Goal: Browse casually

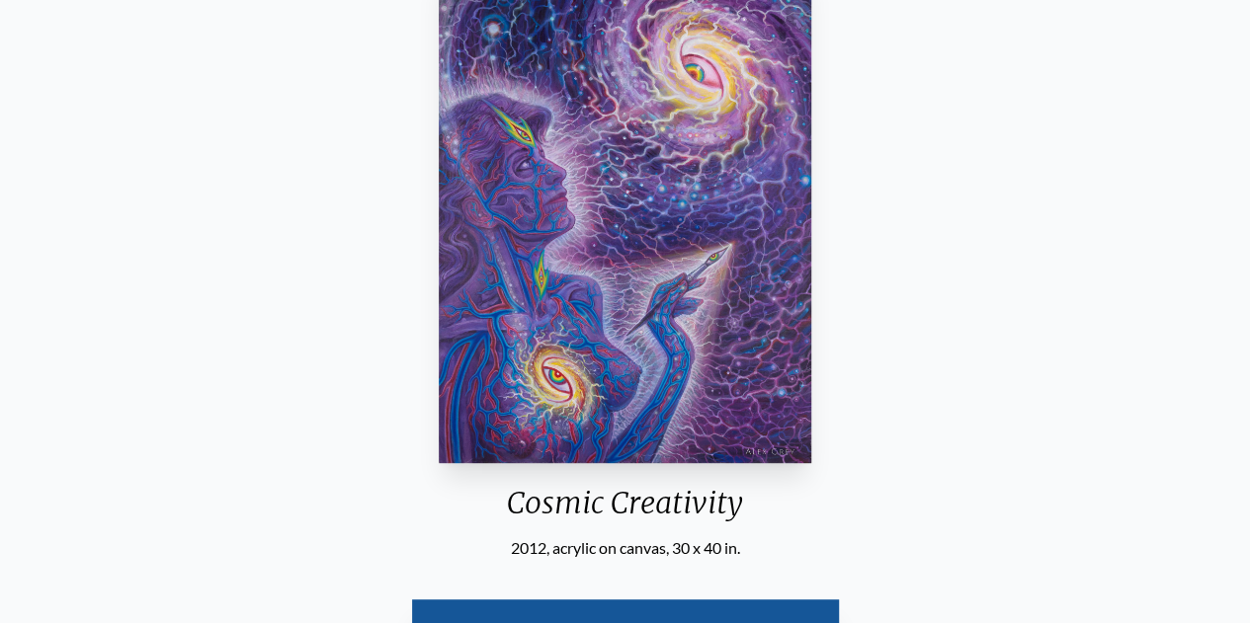
scroll to position [263, 0]
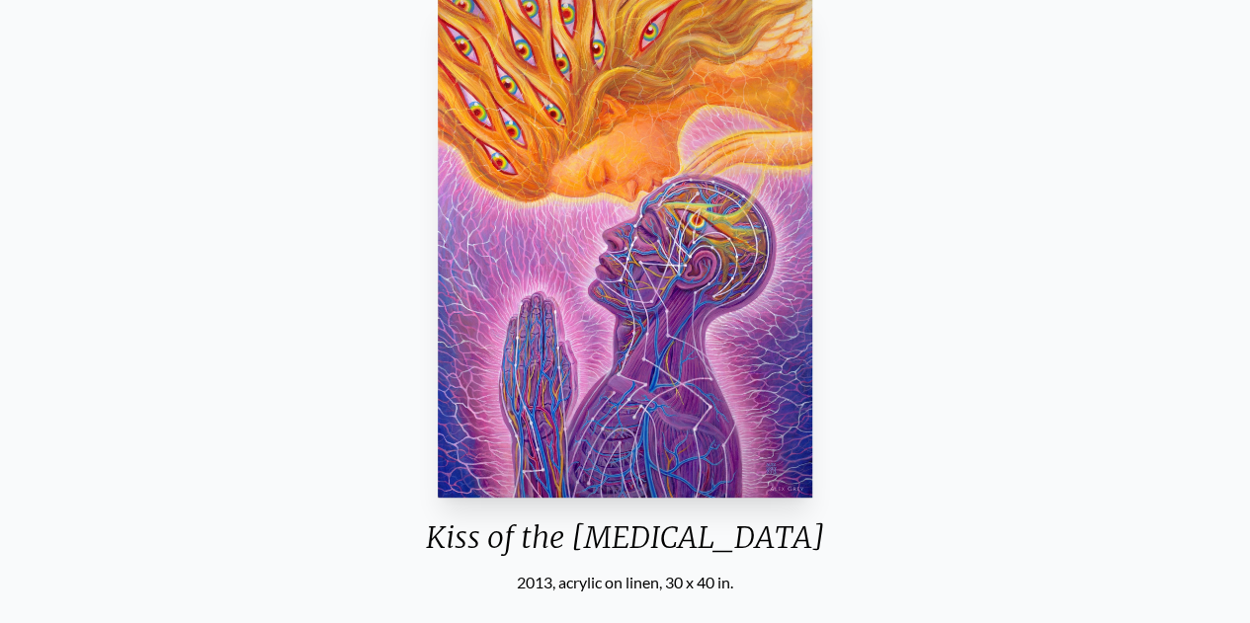
scroll to position [218, 0]
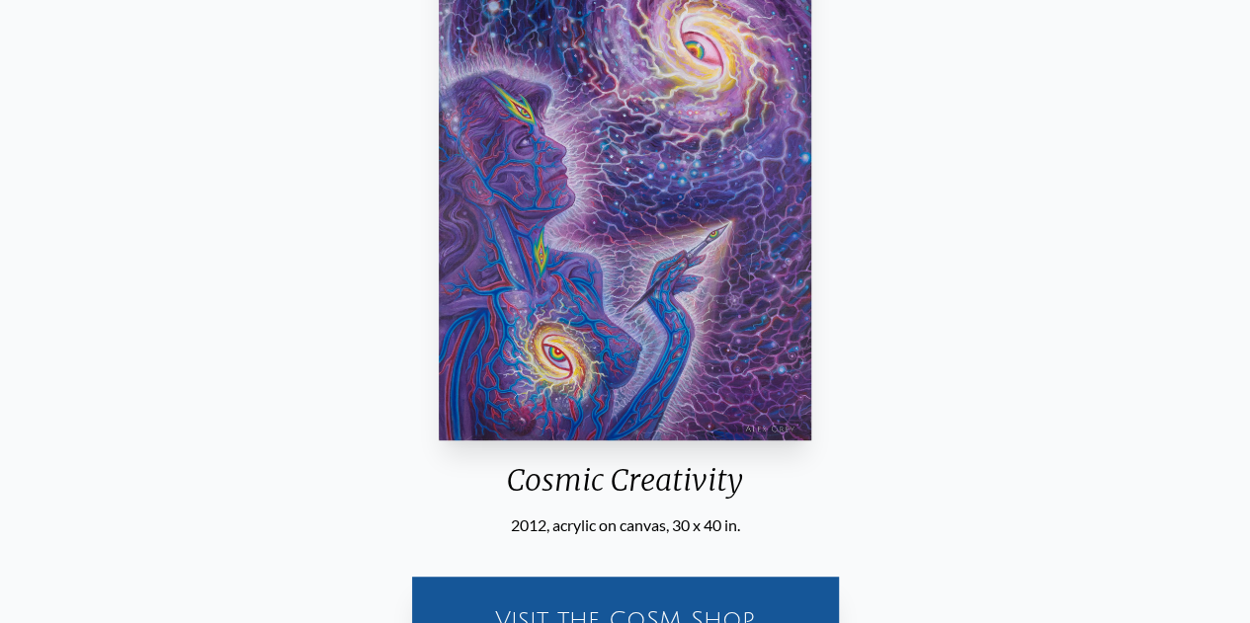
scroll to position [288, 0]
